Goal: Information Seeking & Learning: Learn about a topic

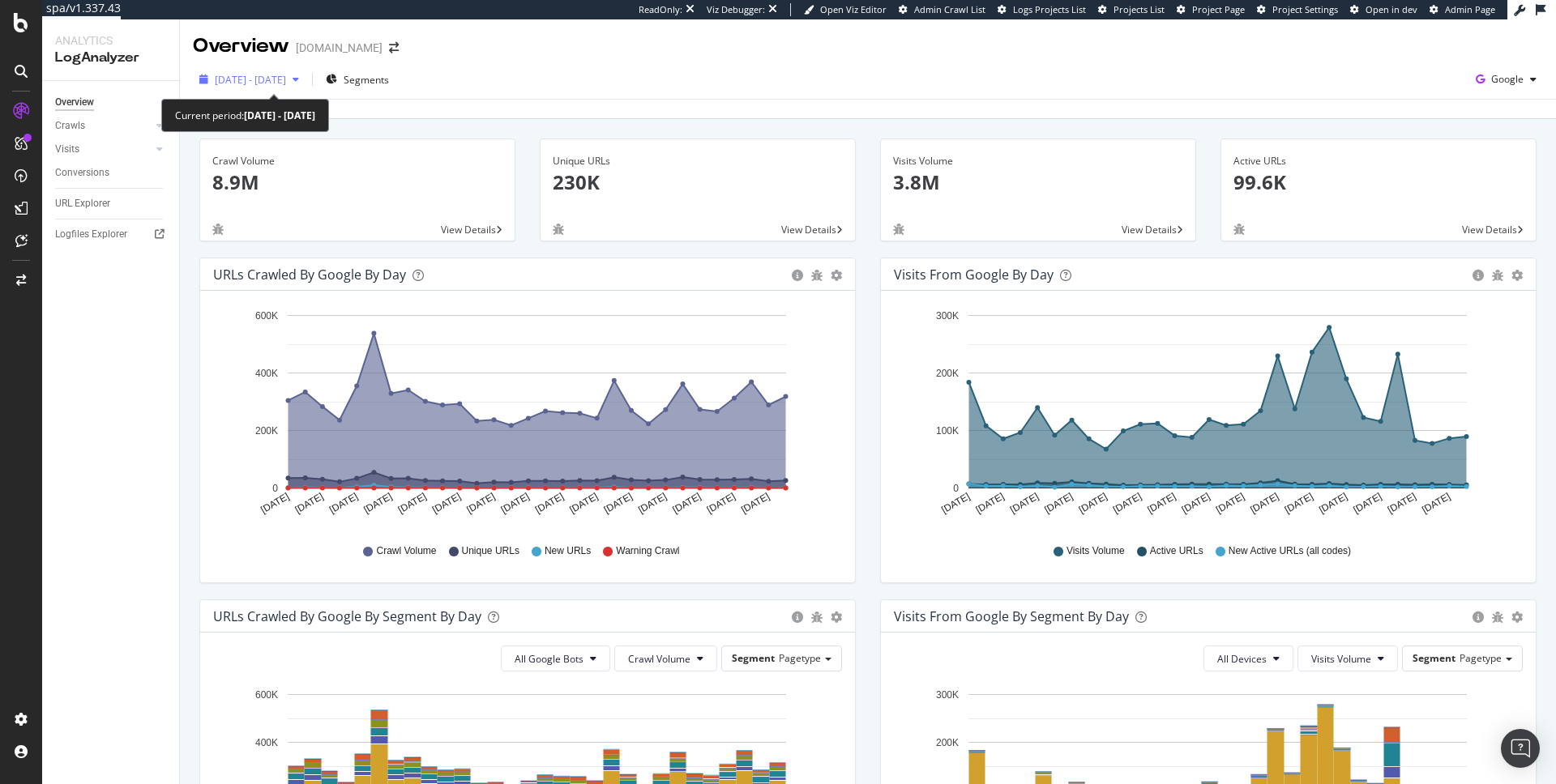
click at [306, 86] on div "2025 Aug. 22nd - Sep. 20th" at bounding box center [249, 78] width 113 height 24
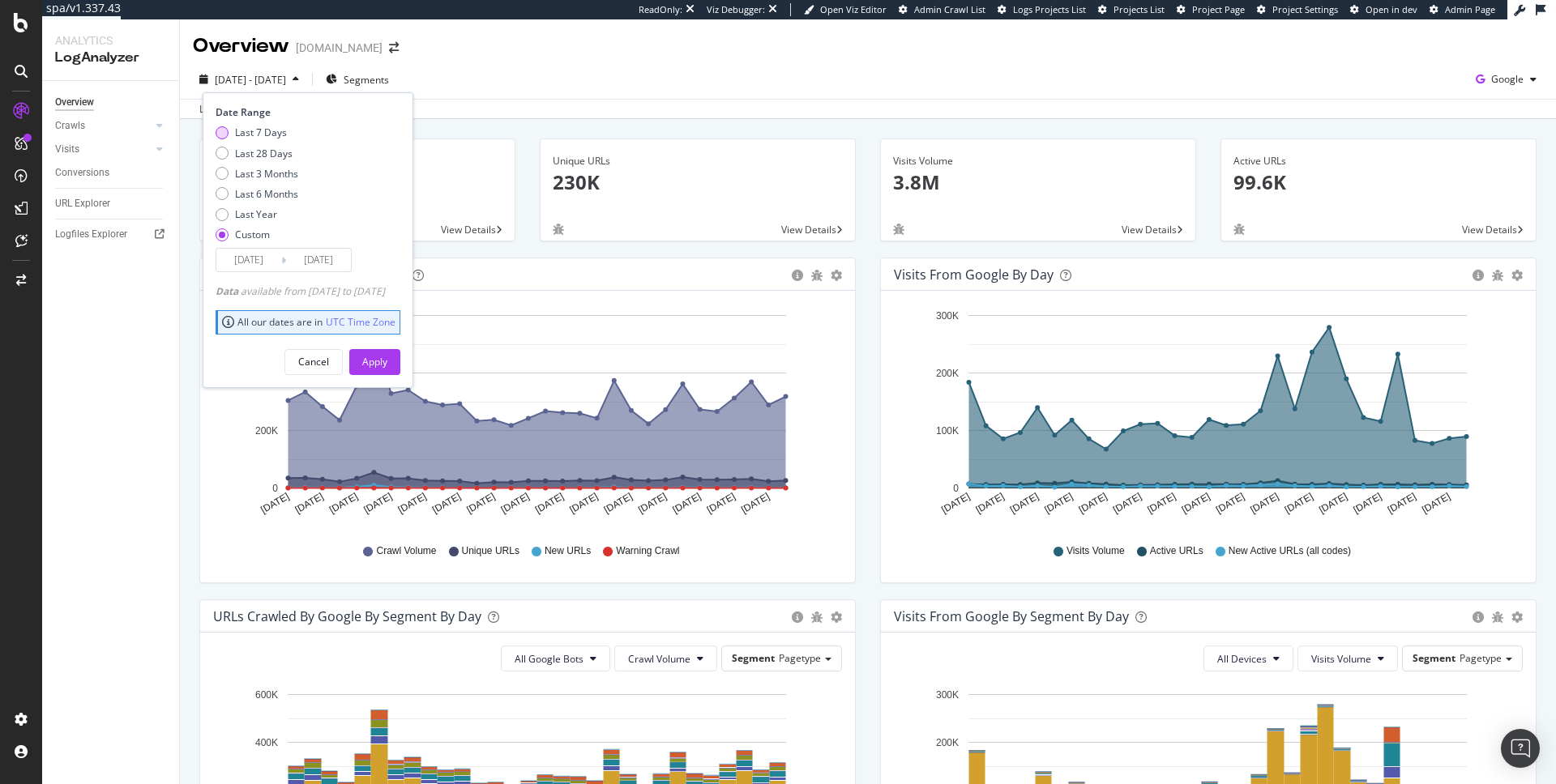
click at [267, 130] on div "Last 7 Days" at bounding box center [261, 133] width 52 height 13
type input "2025/09/17"
type input "2025/09/23"
click at [388, 361] on div "Apply" at bounding box center [374, 362] width 25 height 13
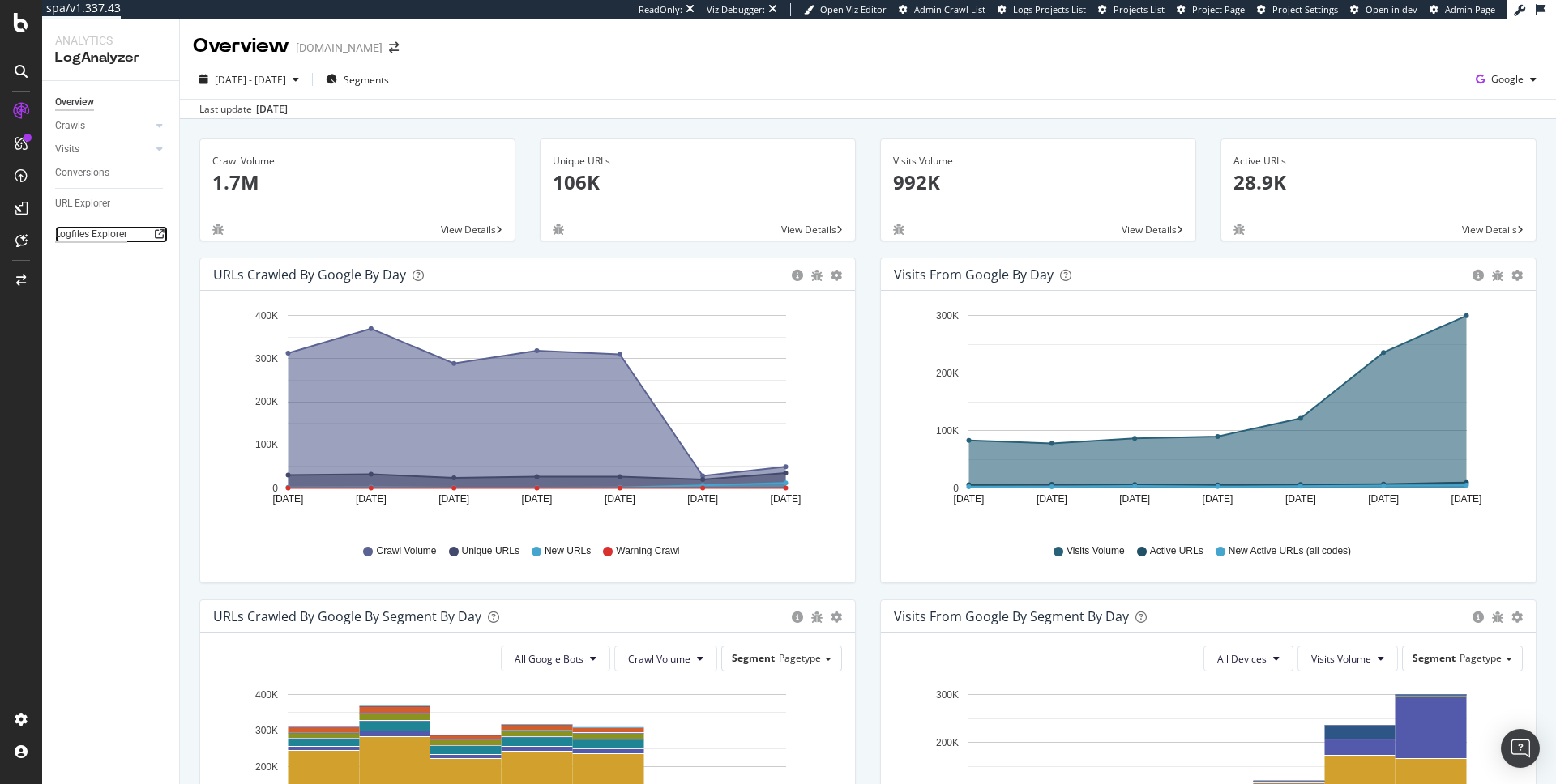
click at [109, 237] on div "Logfiles Explorer" at bounding box center [92, 235] width 73 height 17
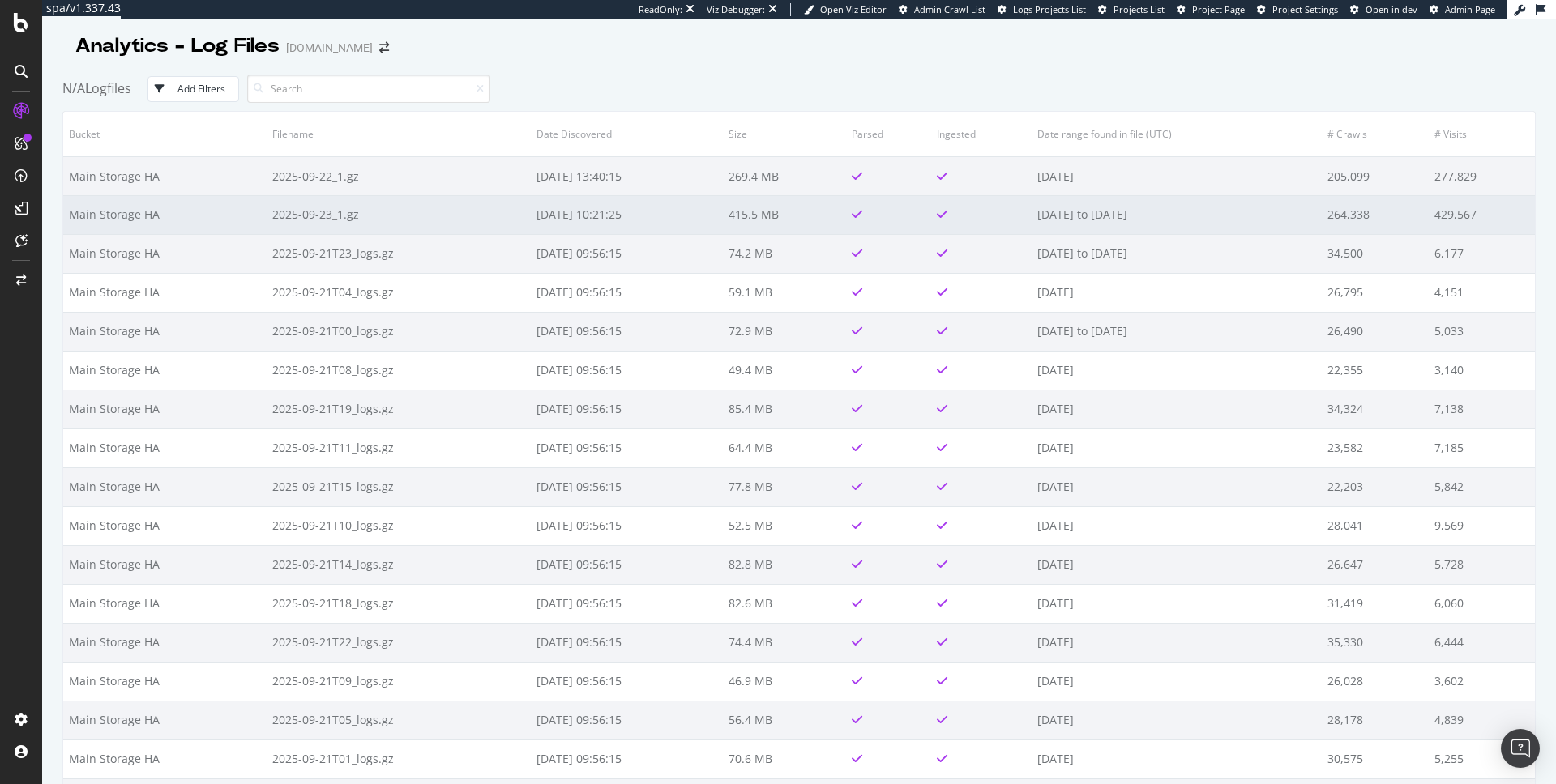
click at [818, 205] on td "415.5 MB" at bounding box center [784, 214] width 122 height 39
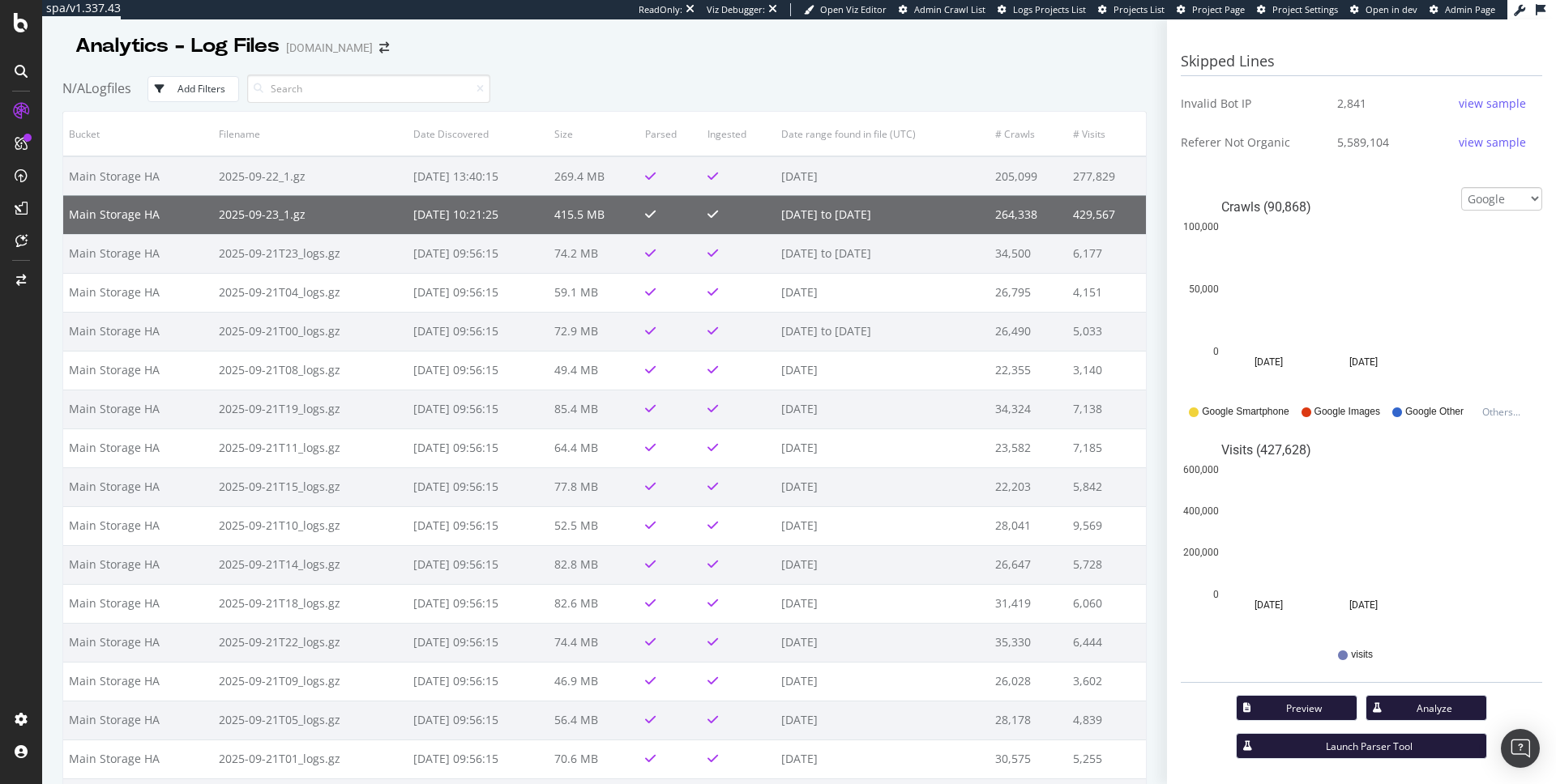
scroll to position [687, 0]
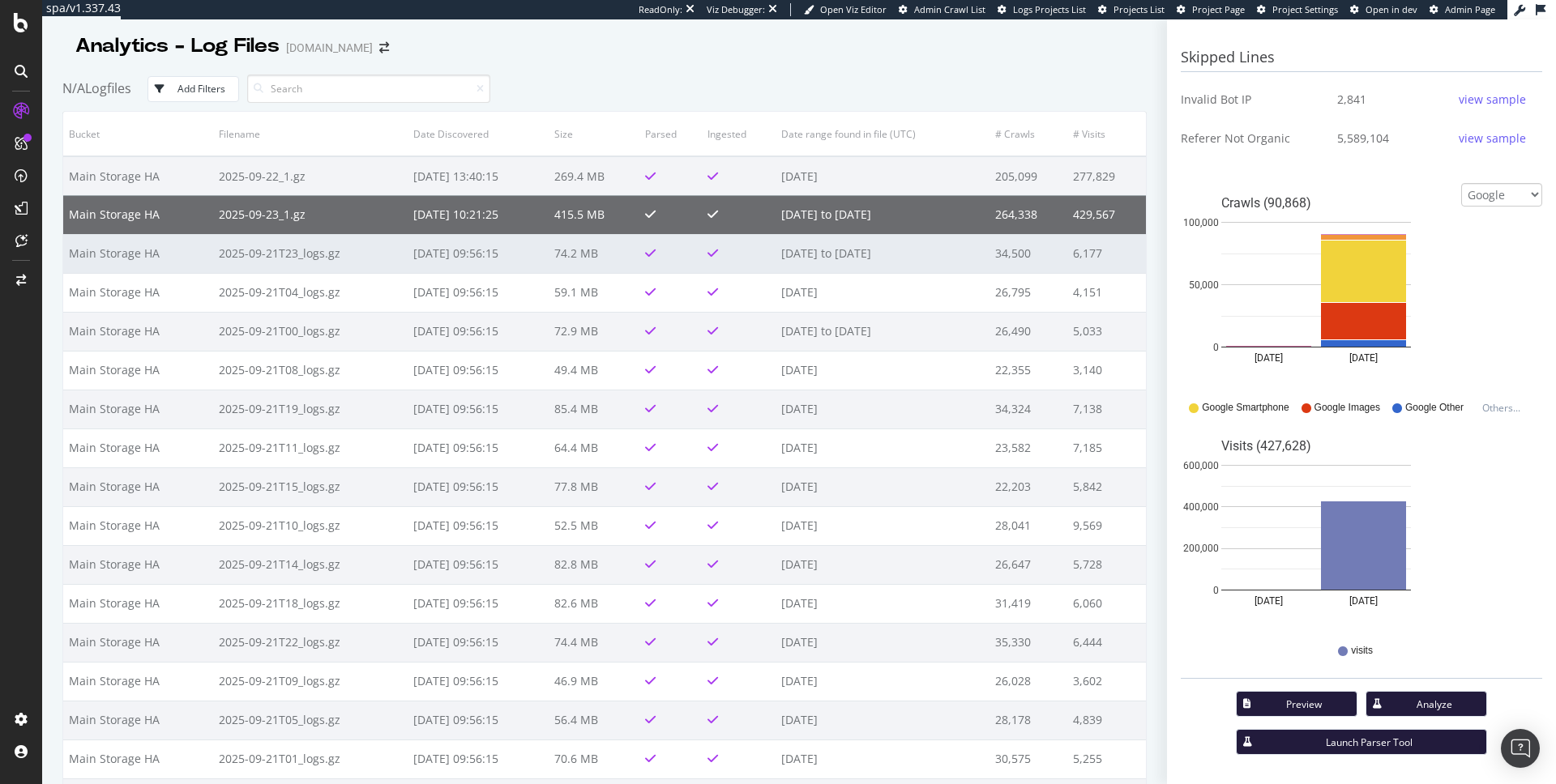
click at [674, 243] on td at bounding box center [671, 253] width 63 height 39
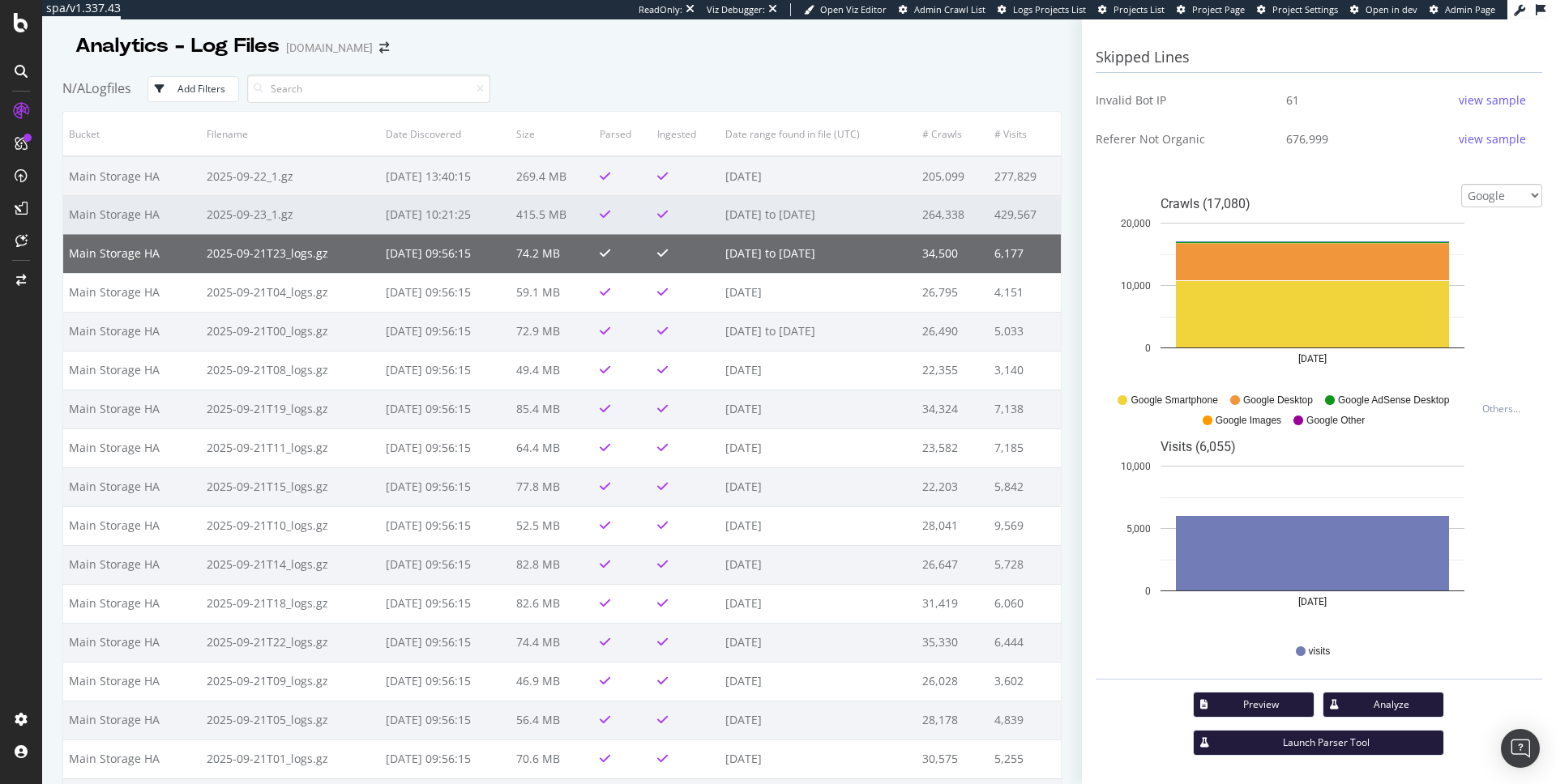
click at [684, 218] on td at bounding box center [685, 214] width 68 height 39
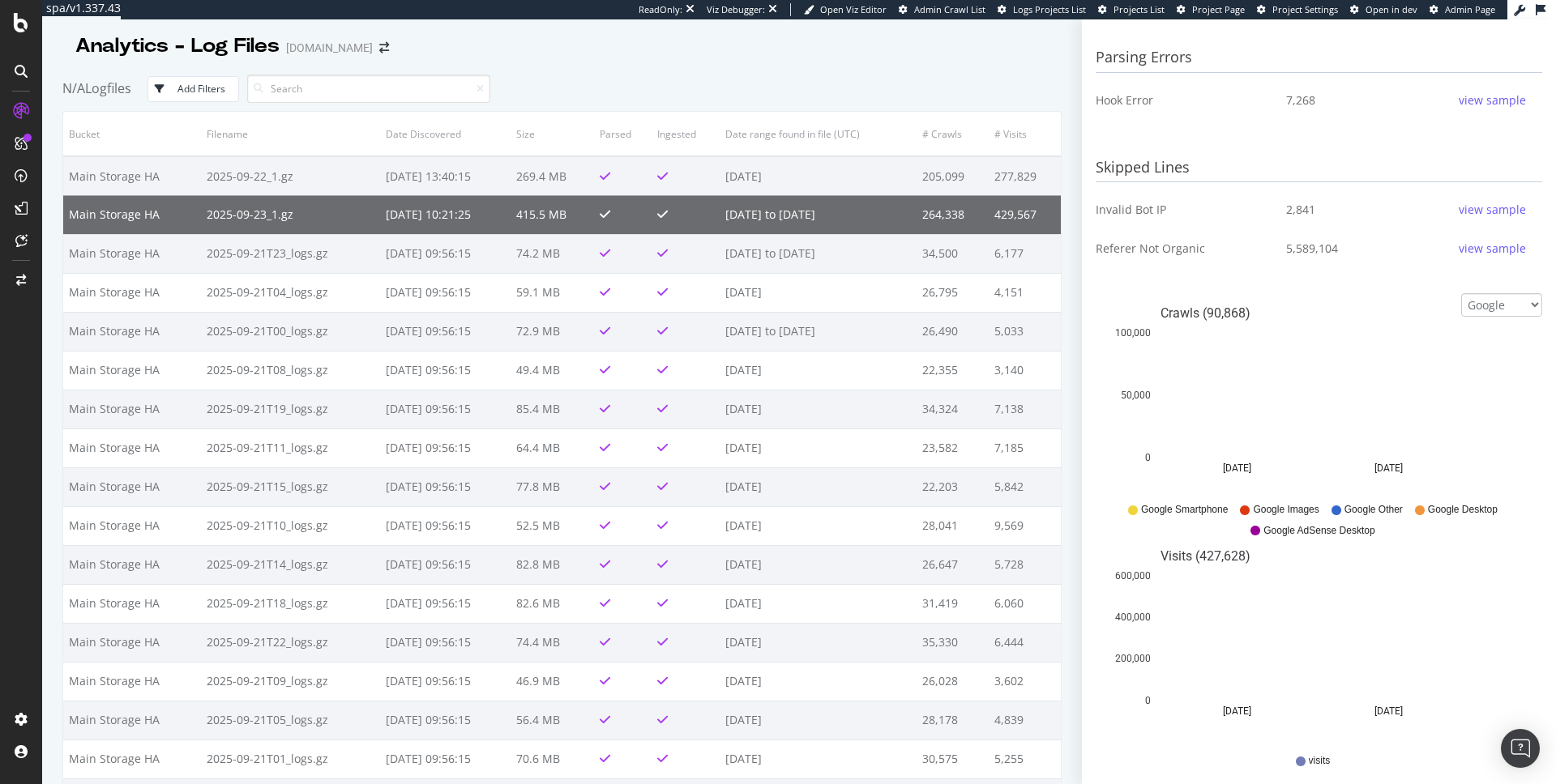
scroll to position [687, 0]
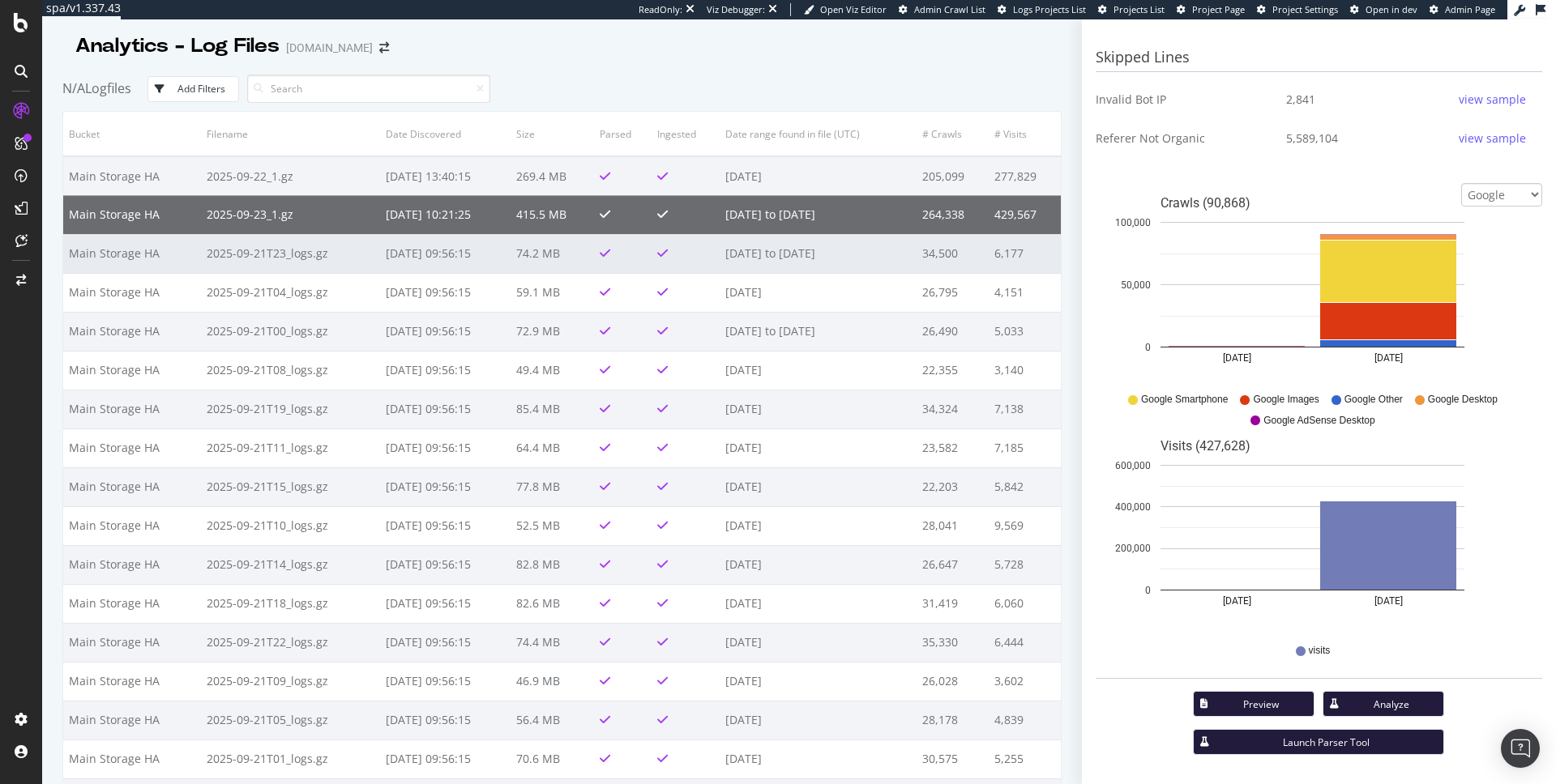
click at [688, 243] on td at bounding box center [685, 253] width 68 height 39
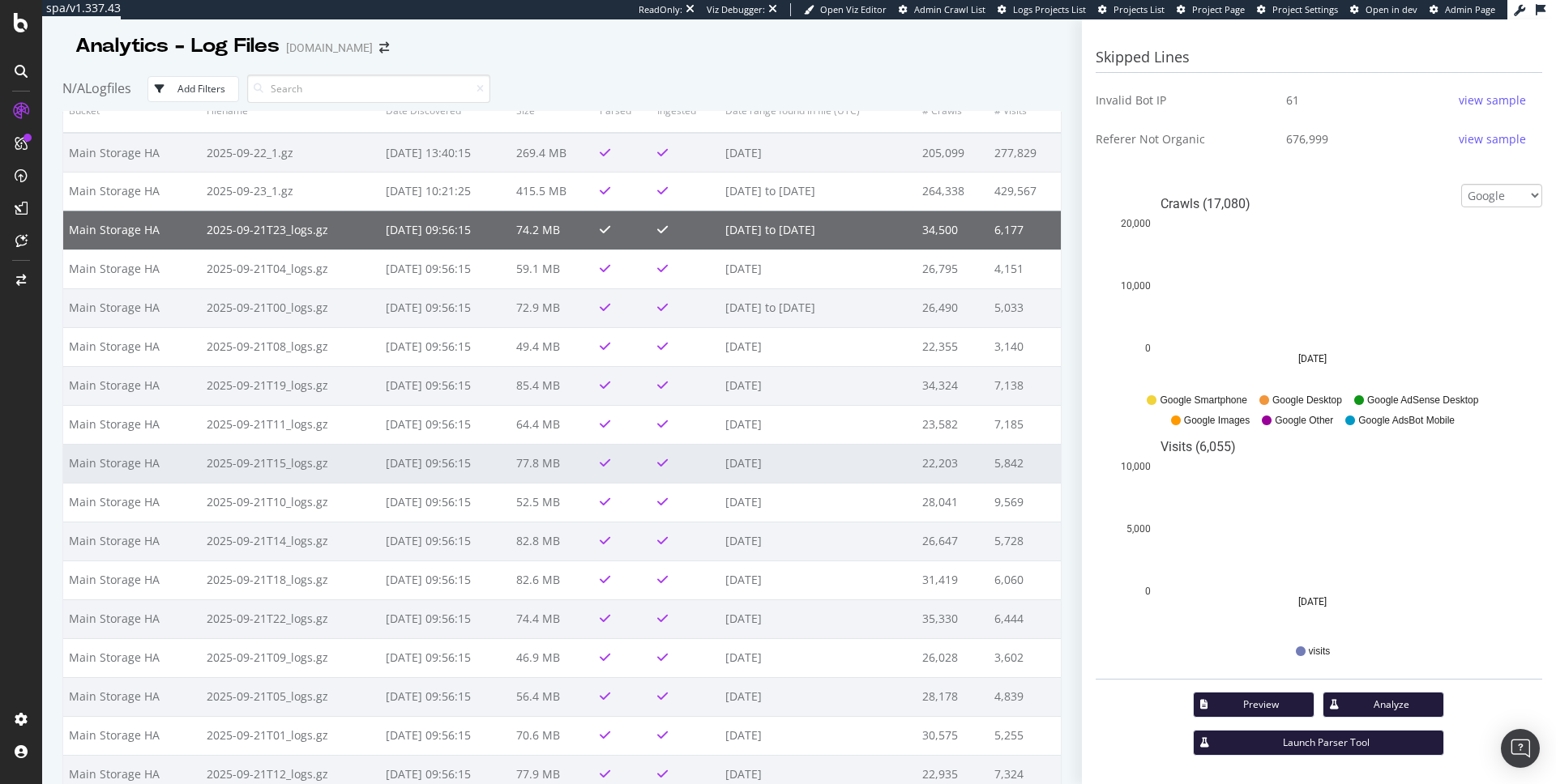
scroll to position [0, 0]
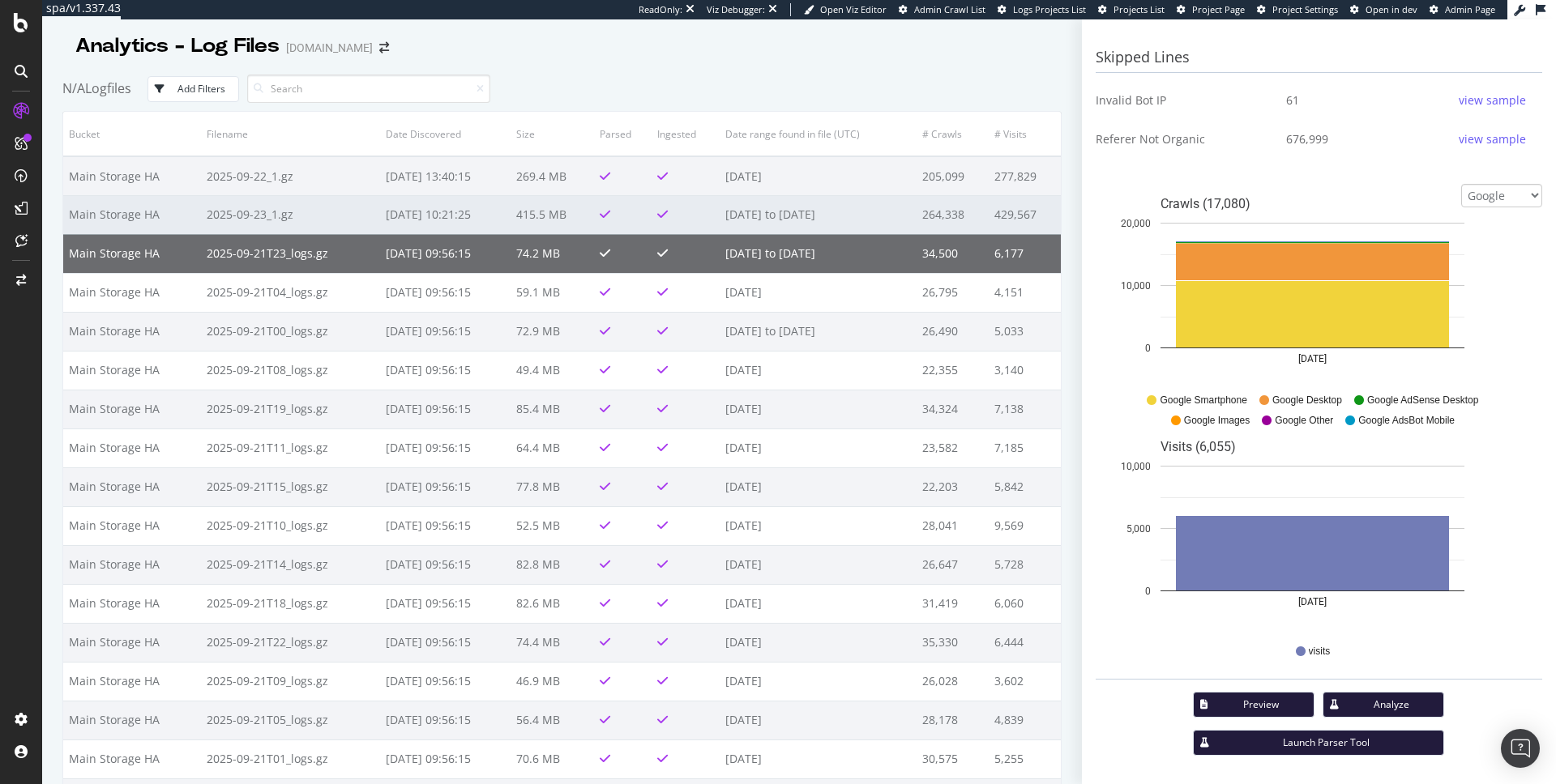
click at [902, 211] on td "[DATE] to [DATE]" at bounding box center [818, 214] width 197 height 39
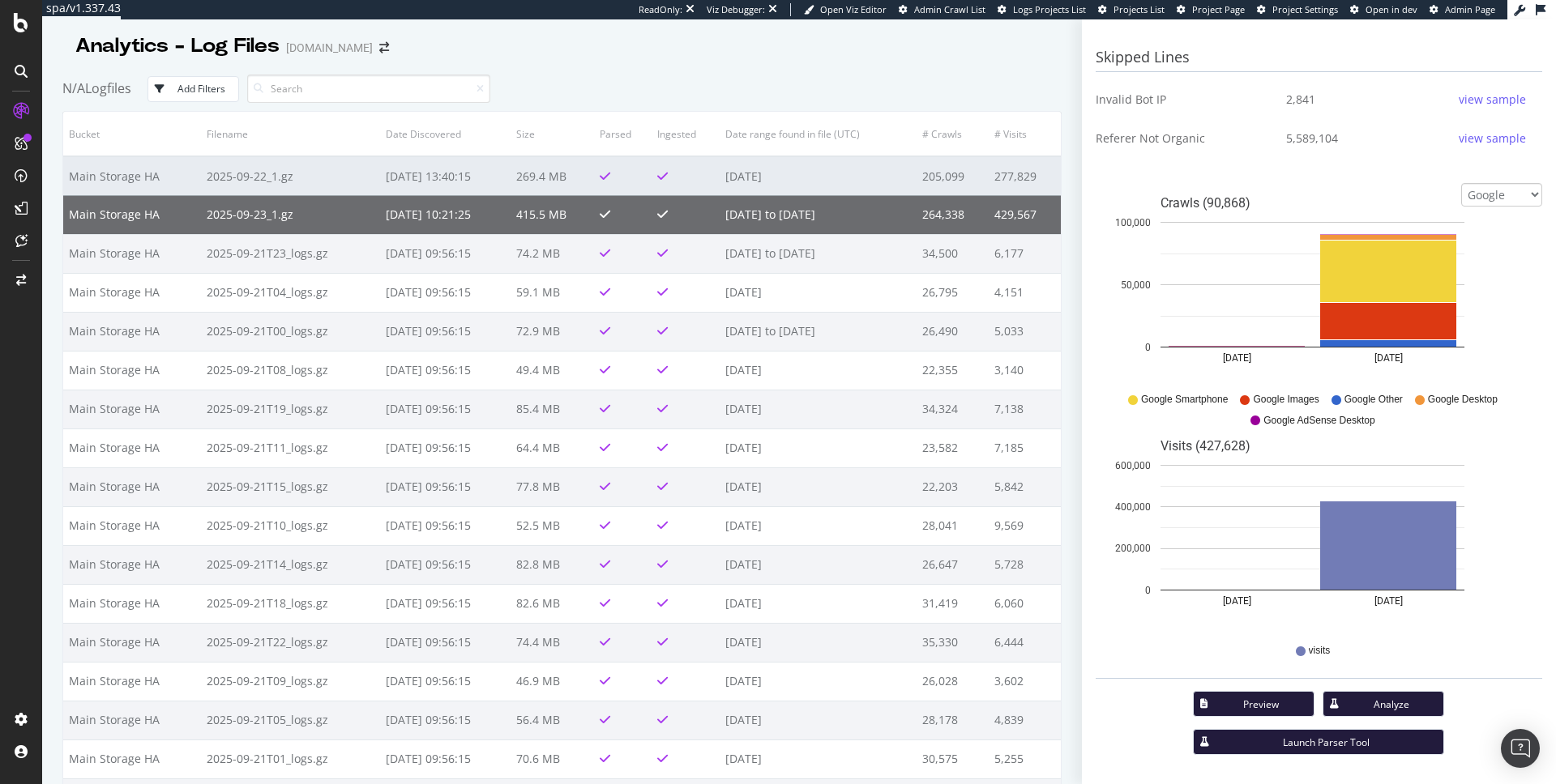
click at [887, 173] on td "[DATE]" at bounding box center [818, 176] width 197 height 39
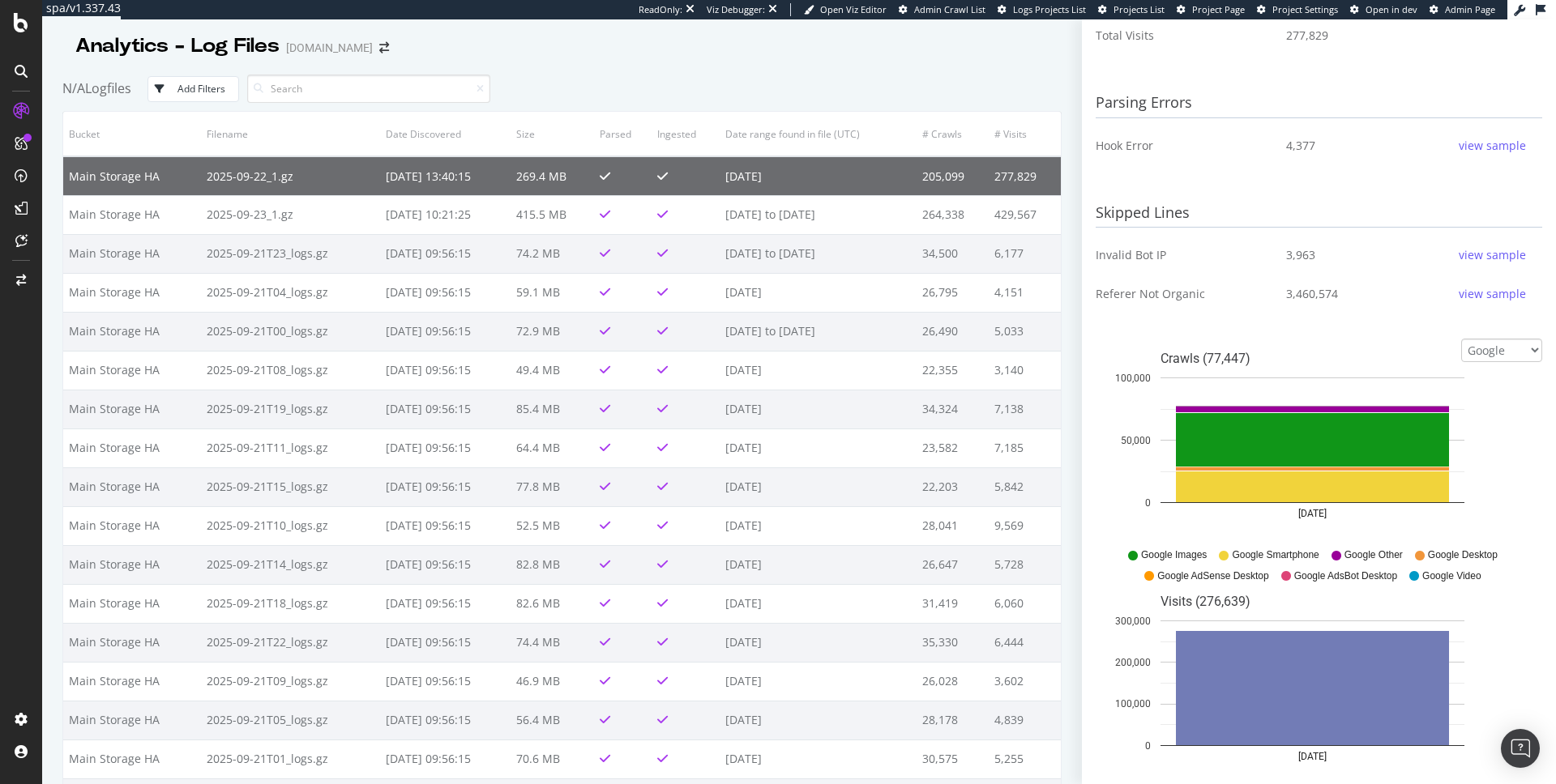
scroll to position [532, 0]
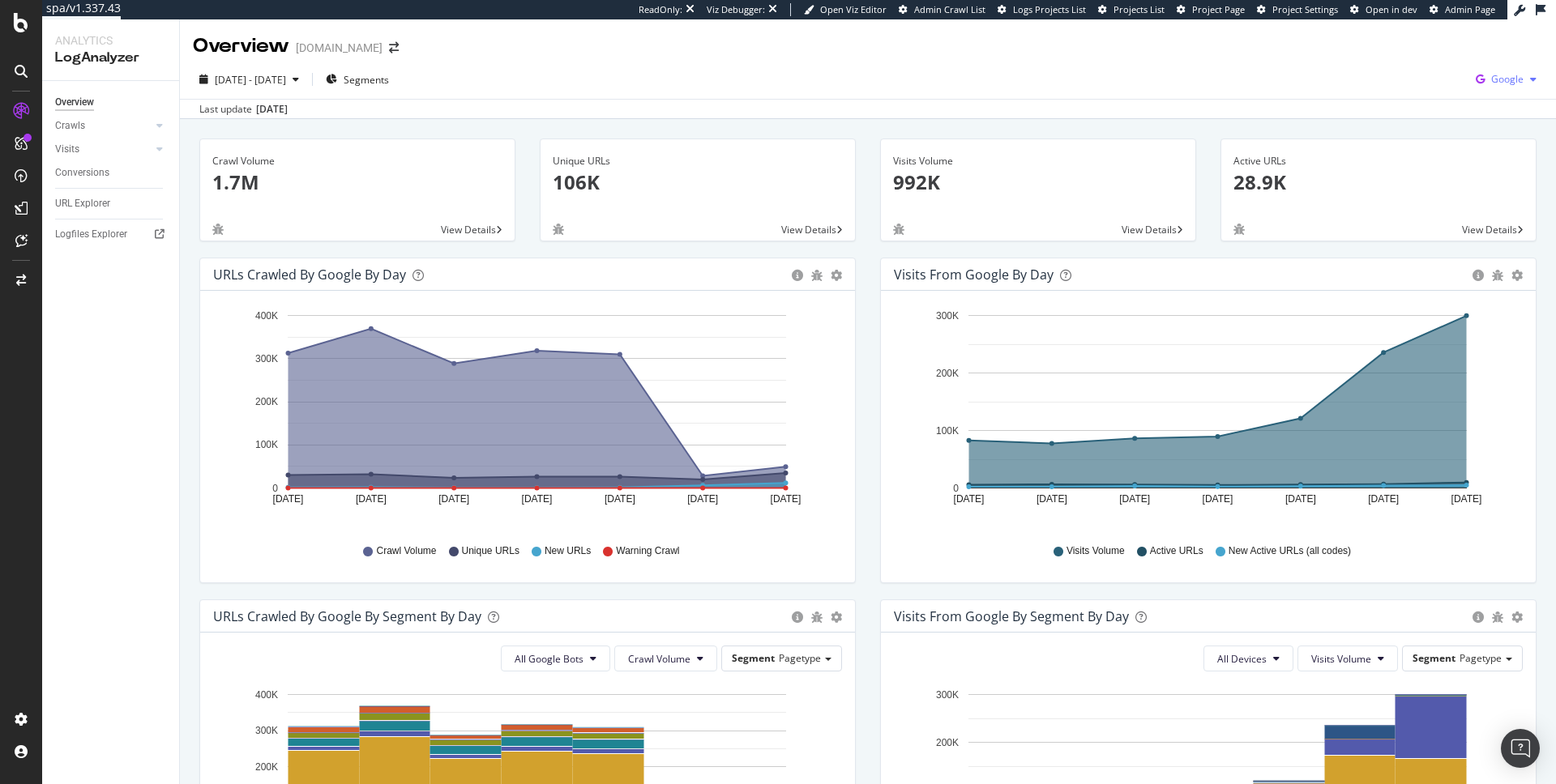
click at [1469, 82] on icon "button" at bounding box center [1480, 79] width 22 height 23
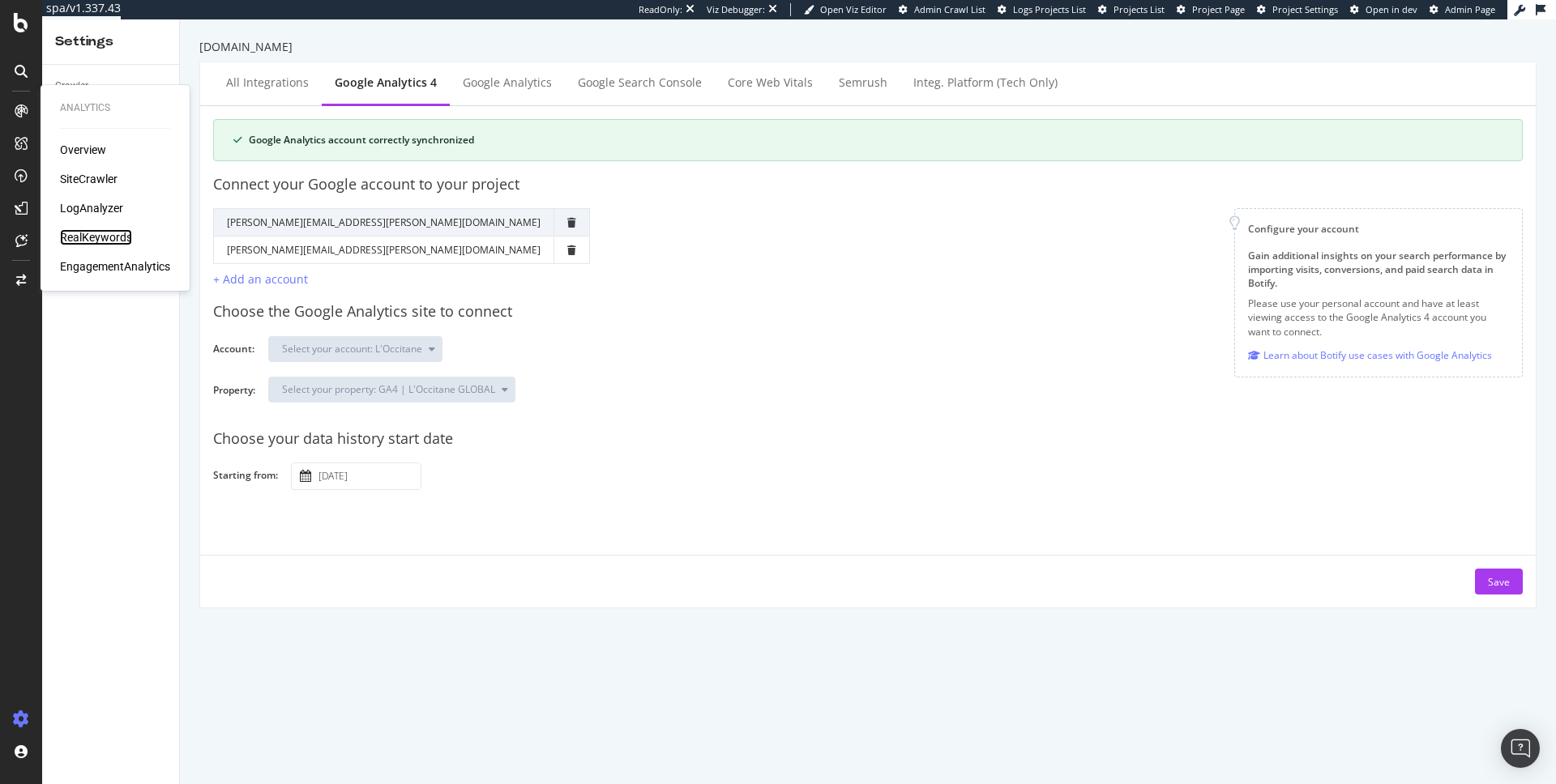
drag, startPoint x: 83, startPoint y: 232, endPoint x: 7, endPoint y: 259, distance: 80.7
click at [83, 232] on div "RealKeywords" at bounding box center [96, 237] width 73 height 16
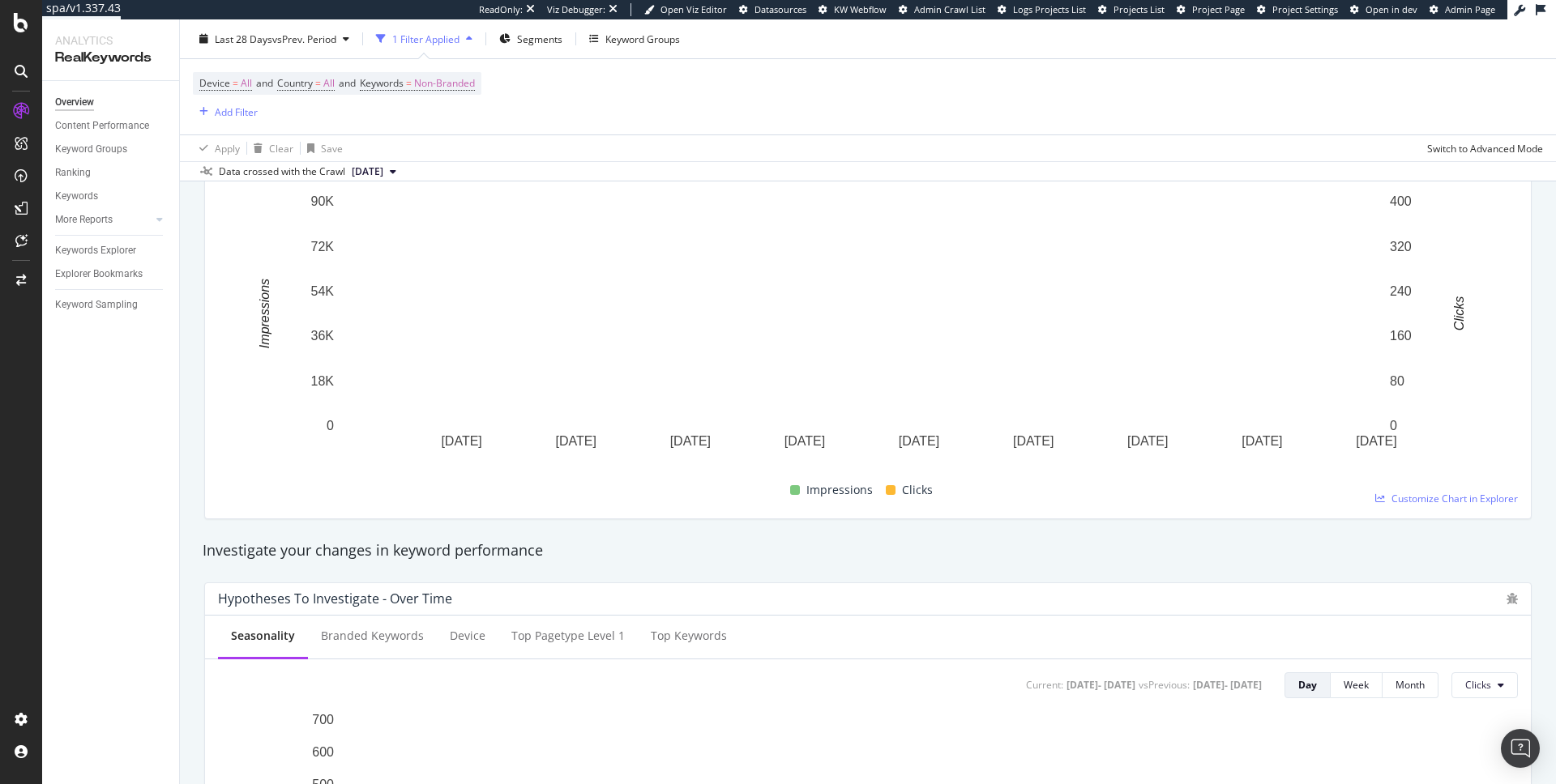
scroll to position [260, 0]
